Goal: Register for event/course

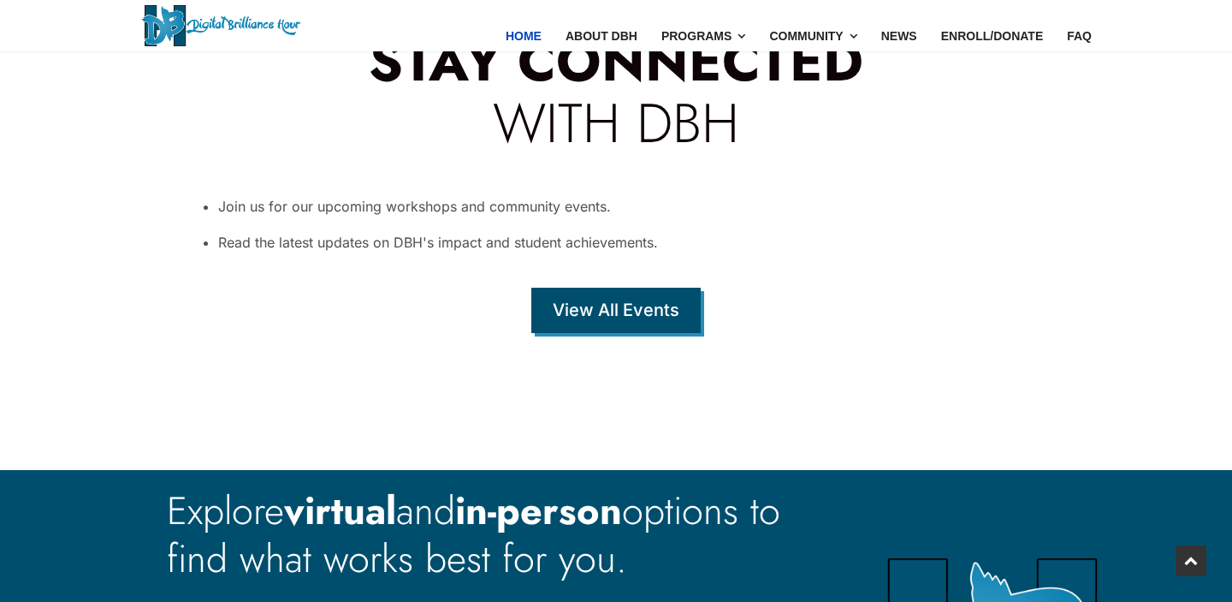
scroll to position [6061, 0]
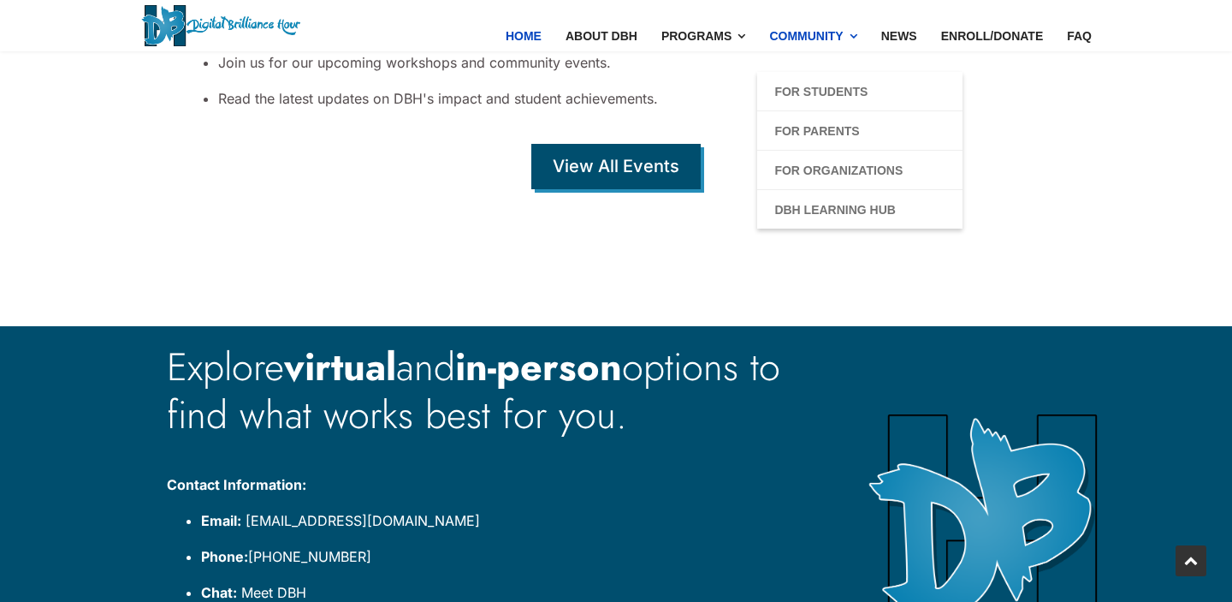
click at [807, 41] on link "Community" at bounding box center [812, 36] width 111 height 72
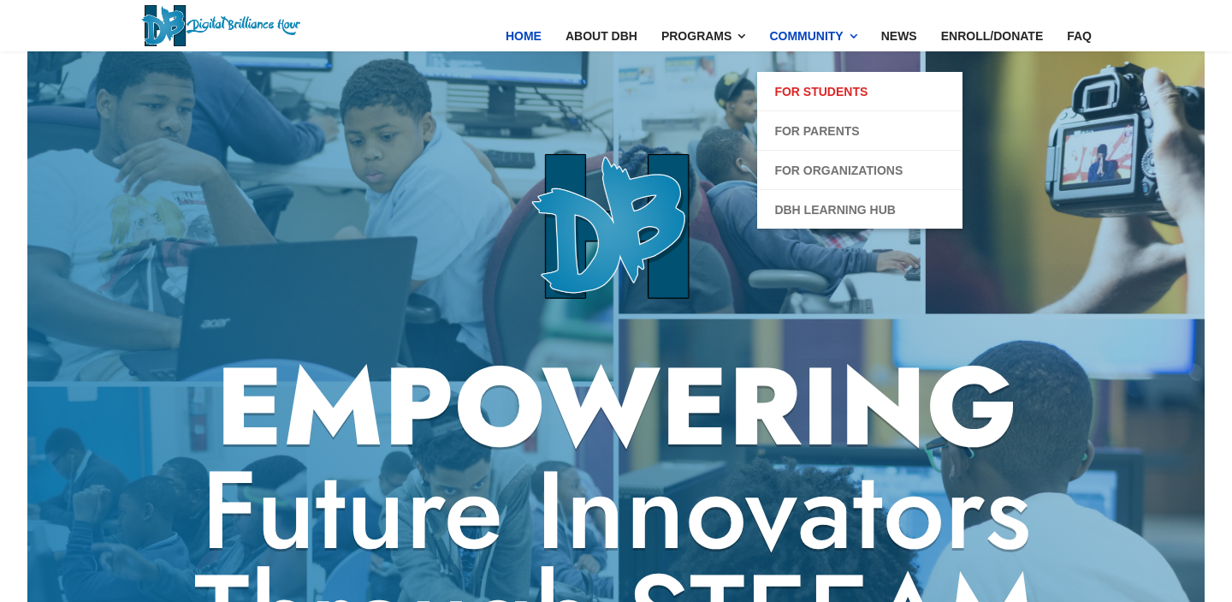
click at [807, 88] on link "For Students" at bounding box center [821, 91] width 93 height 21
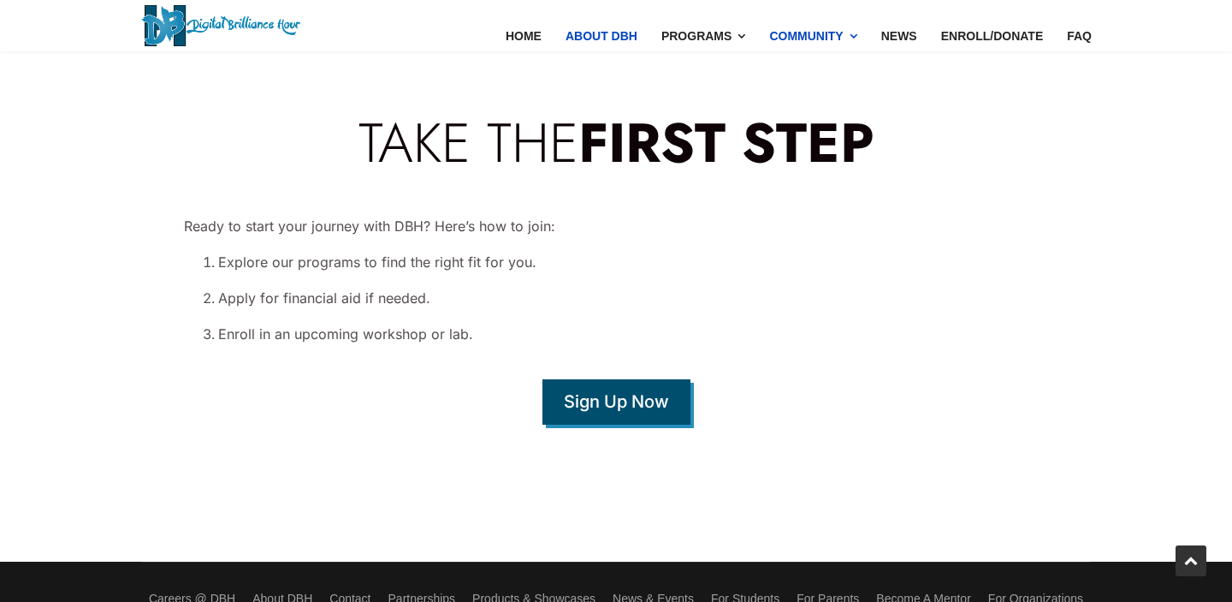
scroll to position [7751, 0]
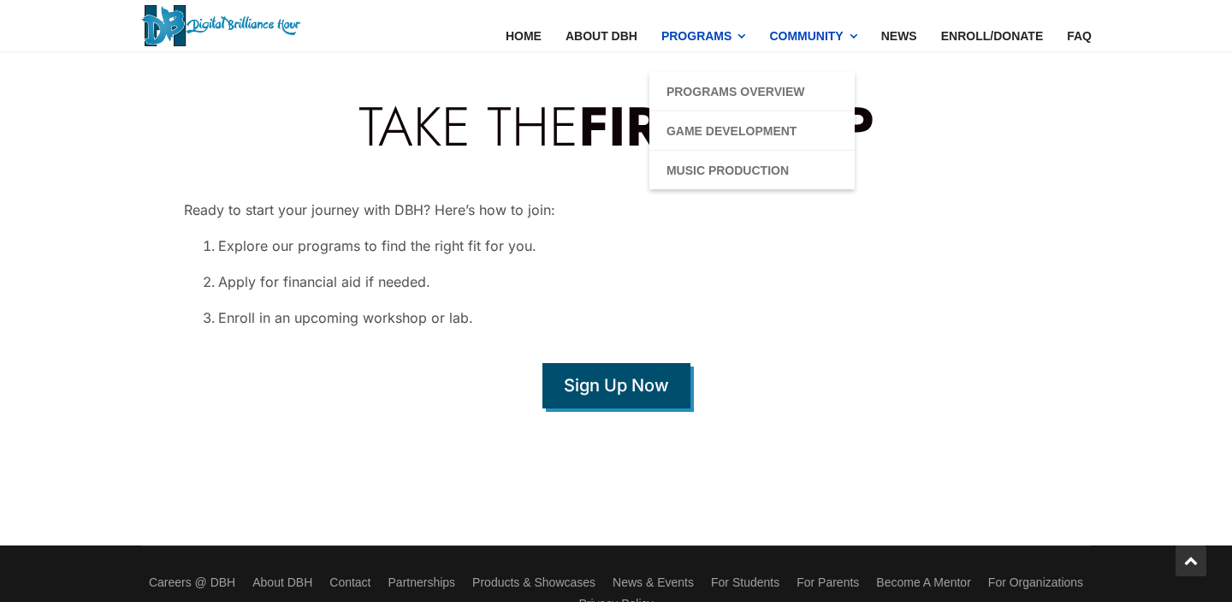
click at [690, 39] on link "Programs" at bounding box center [704, 36] width 108 height 72
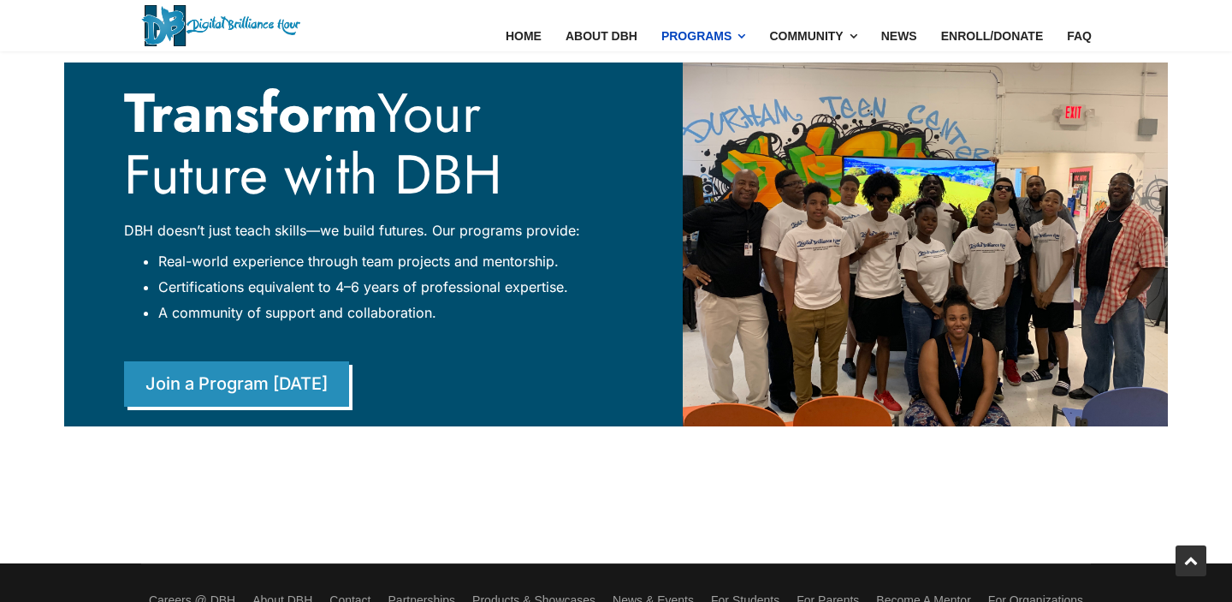
scroll to position [4083, 0]
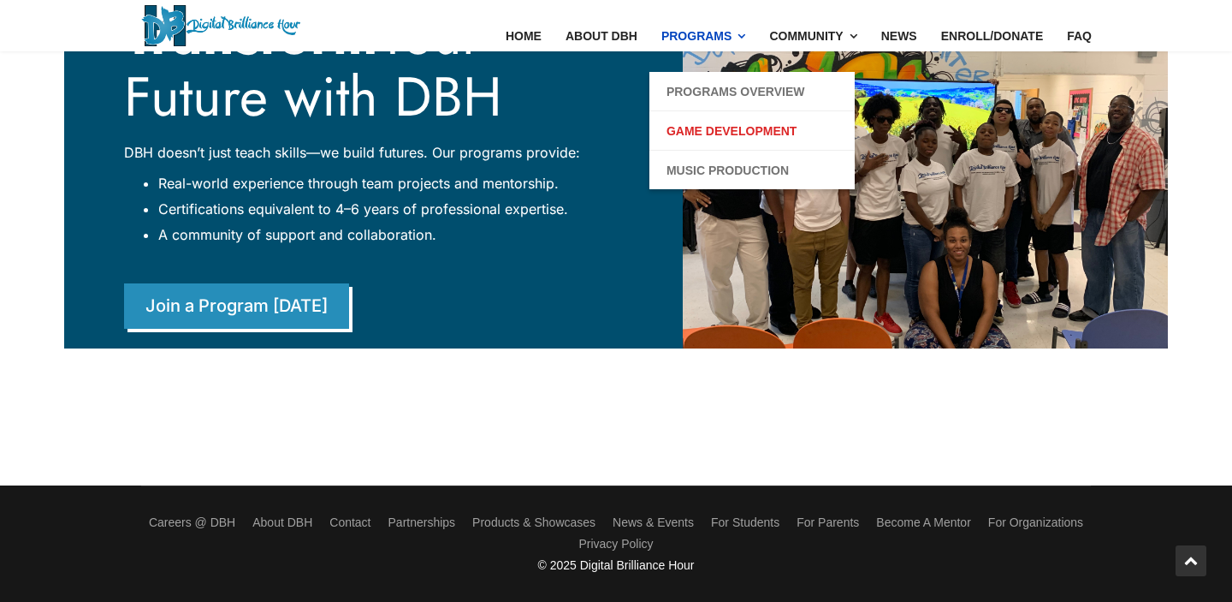
click at [693, 134] on link "Game Development" at bounding box center [732, 131] width 130 height 21
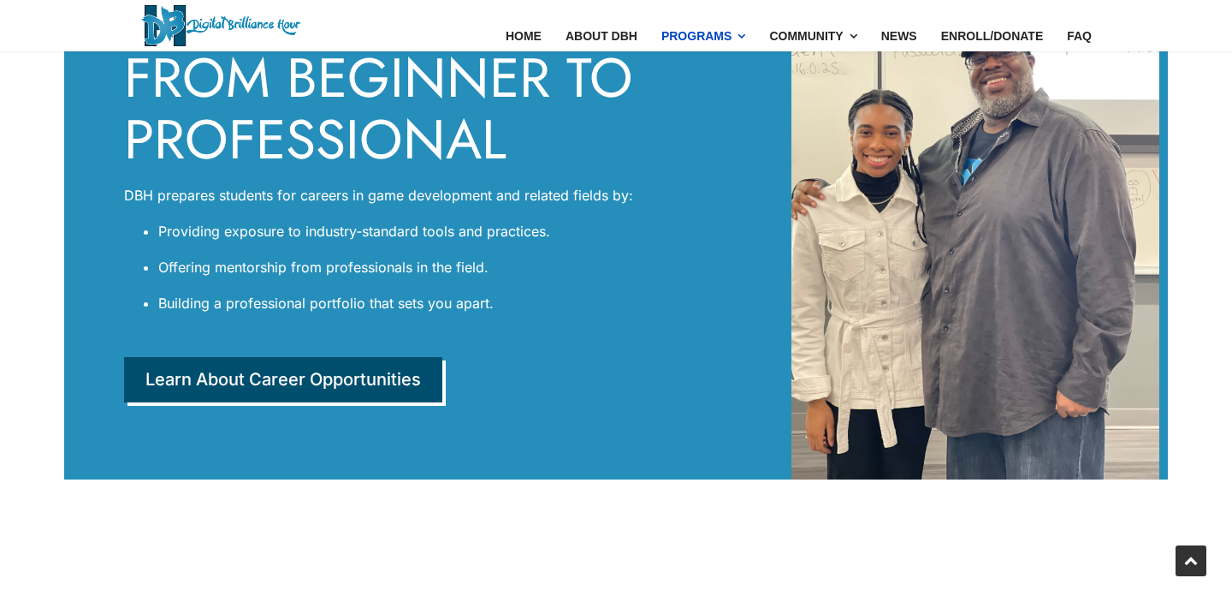
scroll to position [4198, 0]
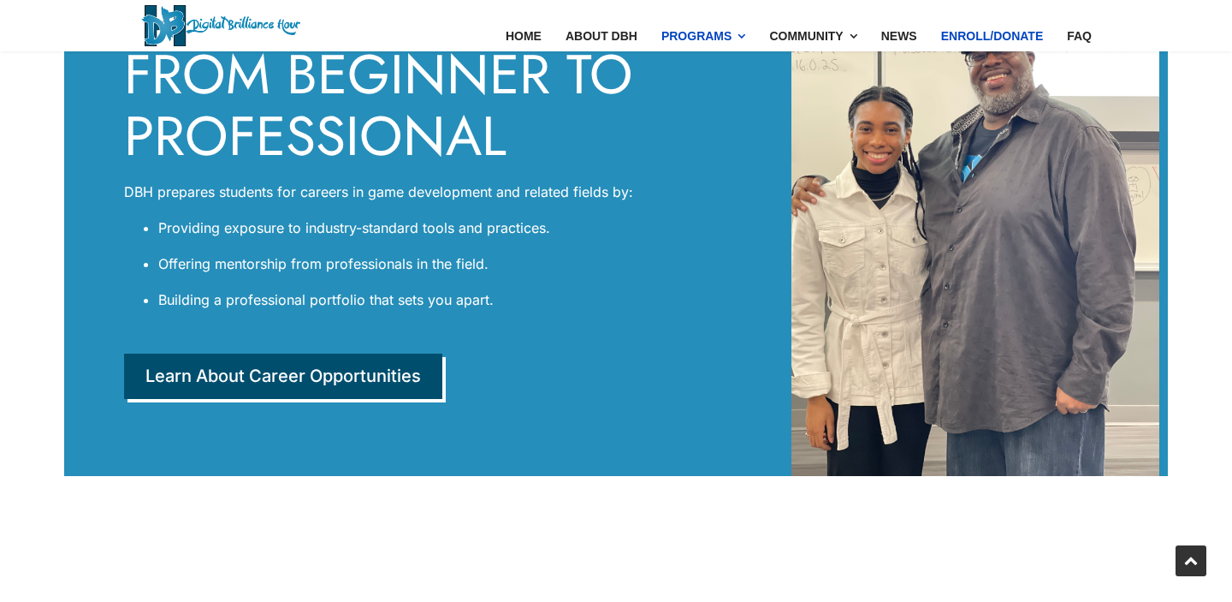
click at [977, 38] on link "Enroll/Donate" at bounding box center [992, 36] width 127 height 72
